Goal: Complete application form

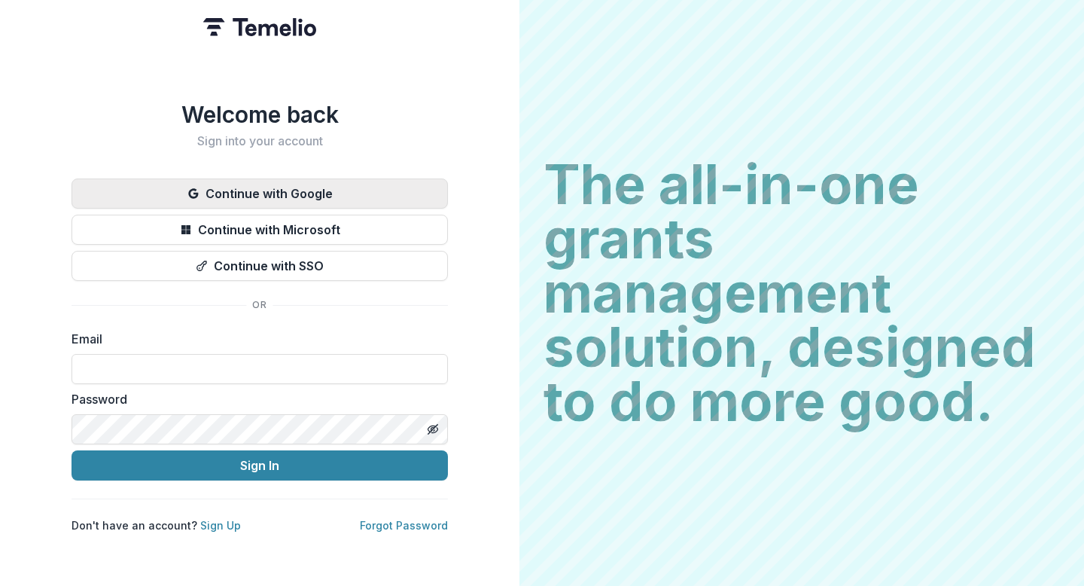
click at [231, 188] on button "Continue with Google" at bounding box center [260, 193] width 376 height 30
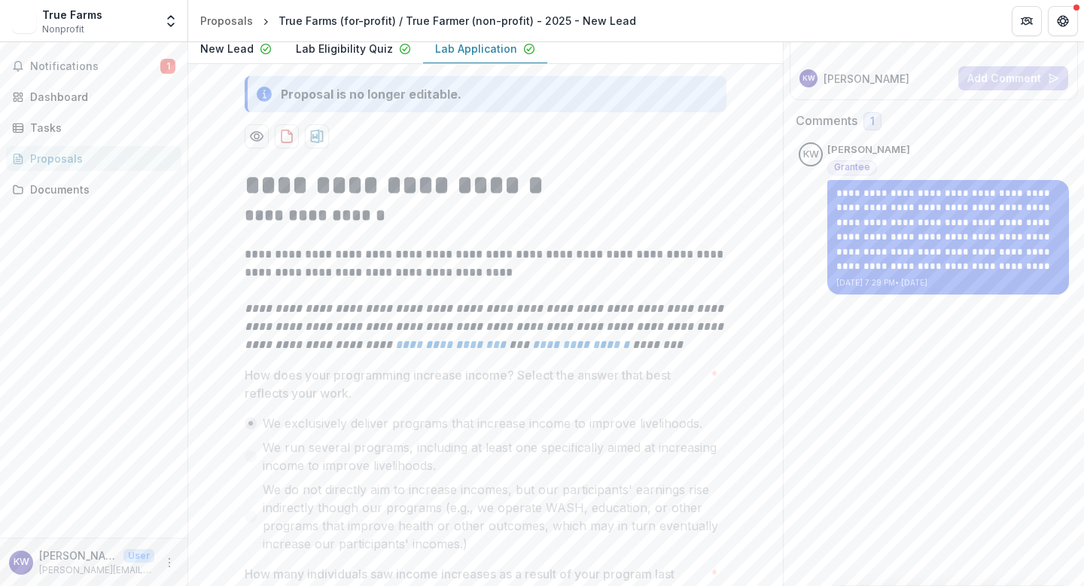
scroll to position [196, 0]
click at [452, 56] on p "Lab Application" at bounding box center [476, 48] width 82 height 16
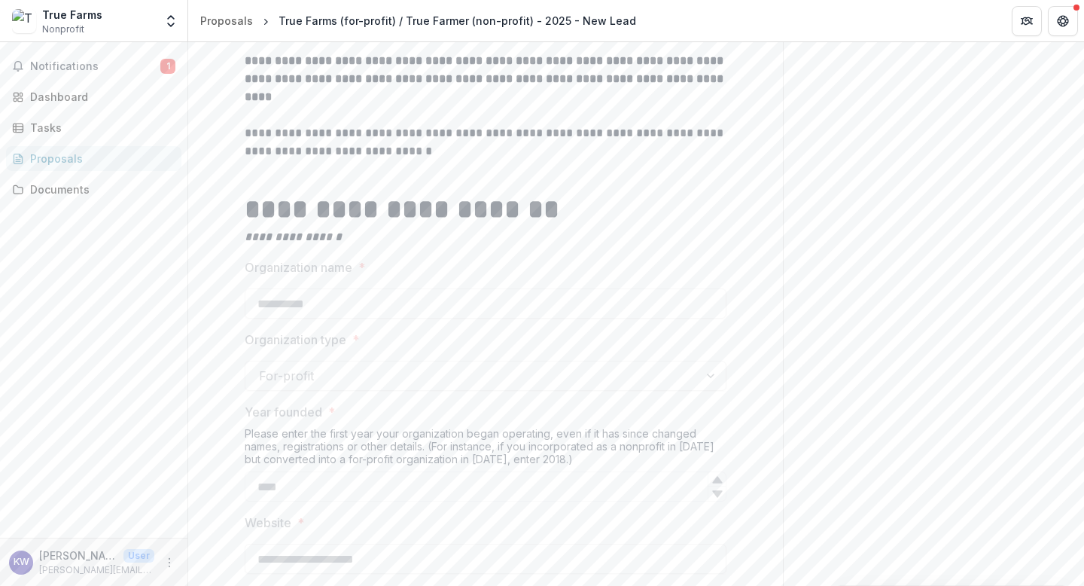
scroll to position [1044, 0]
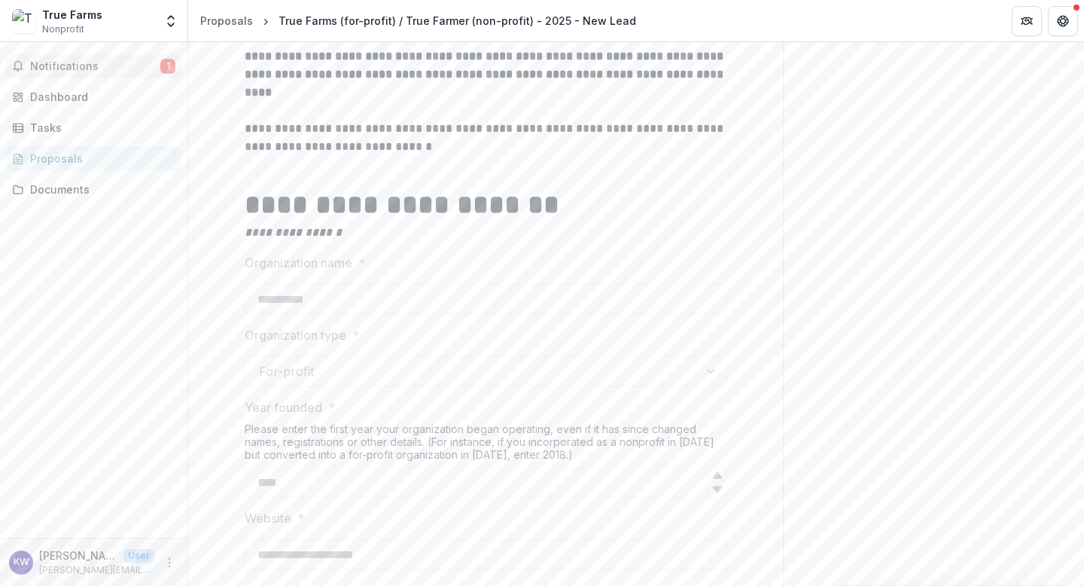
click at [127, 64] on span "Notifications" at bounding box center [95, 66] width 130 height 13
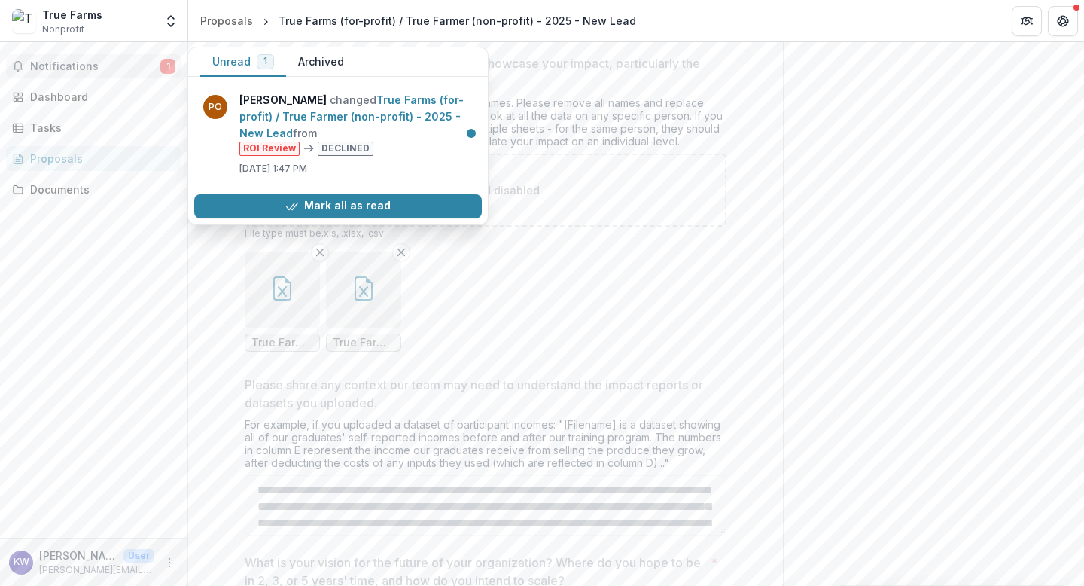
scroll to position [5884, 0]
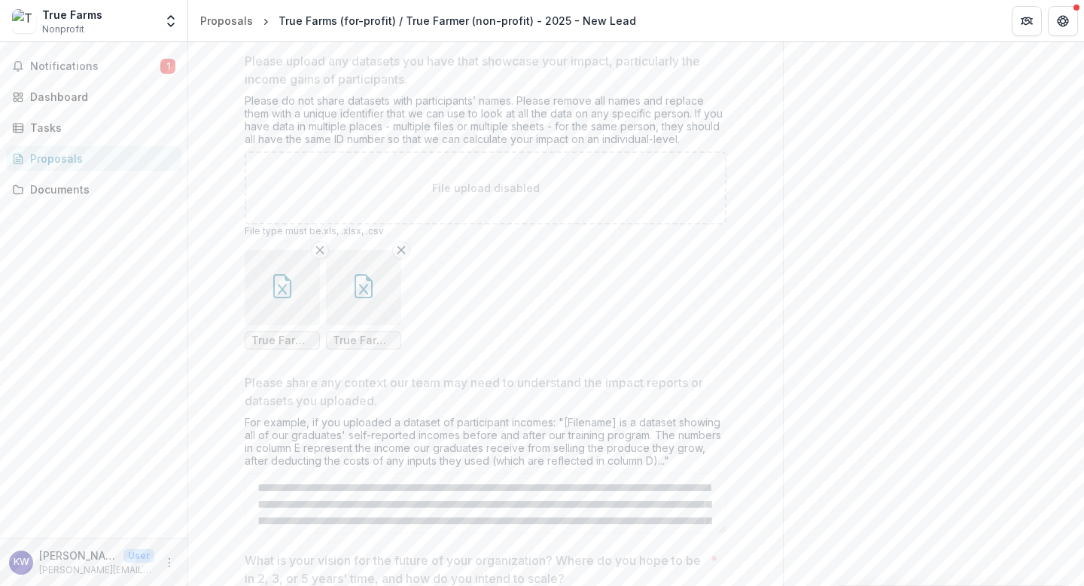
click at [364, 298] on icon "button" at bounding box center [364, 286] width 24 height 24
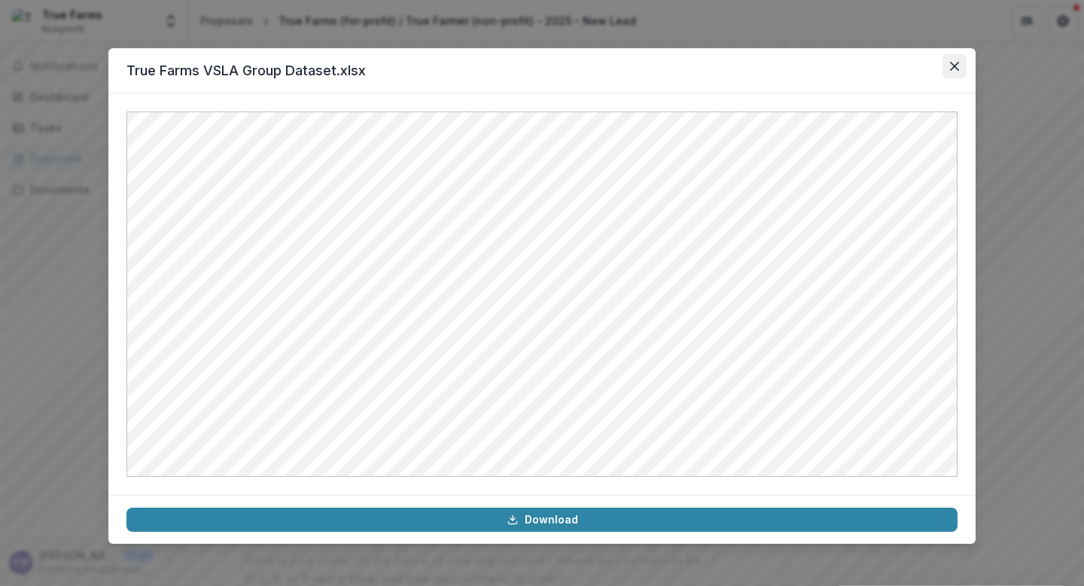
click at [958, 62] on icon "Close" at bounding box center [954, 66] width 9 height 9
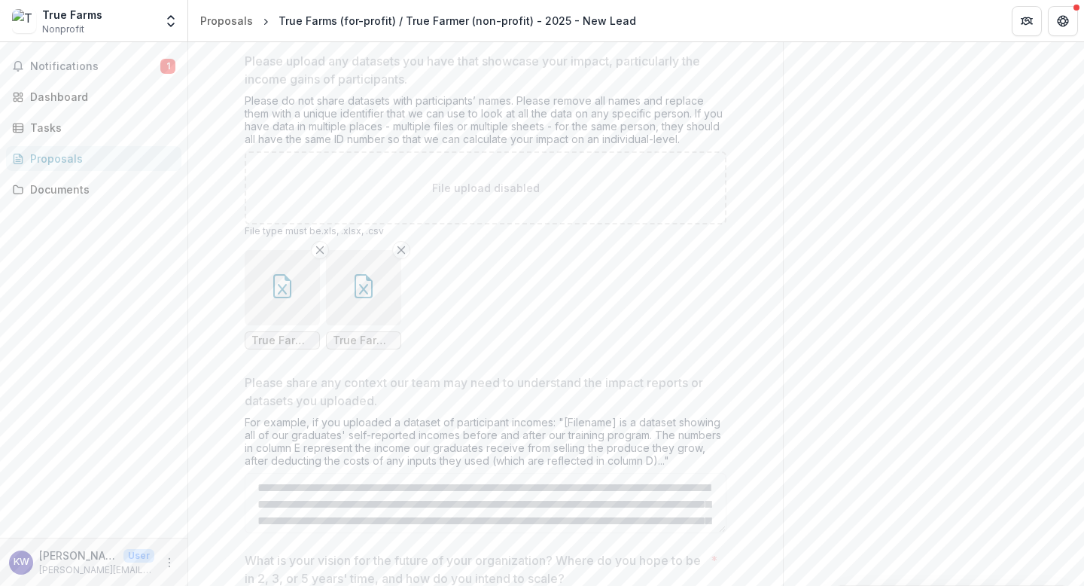
click at [294, 317] on button "button" at bounding box center [282, 287] width 75 height 75
